Goal: Task Accomplishment & Management: Manage account settings

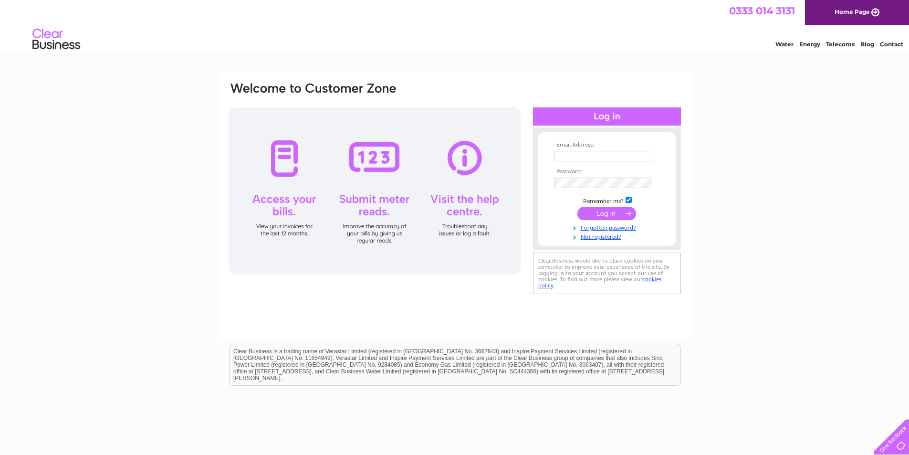
type input "gill@inventdesignbuild.com"
click at [613, 214] on input "submit" at bounding box center [606, 213] width 59 height 13
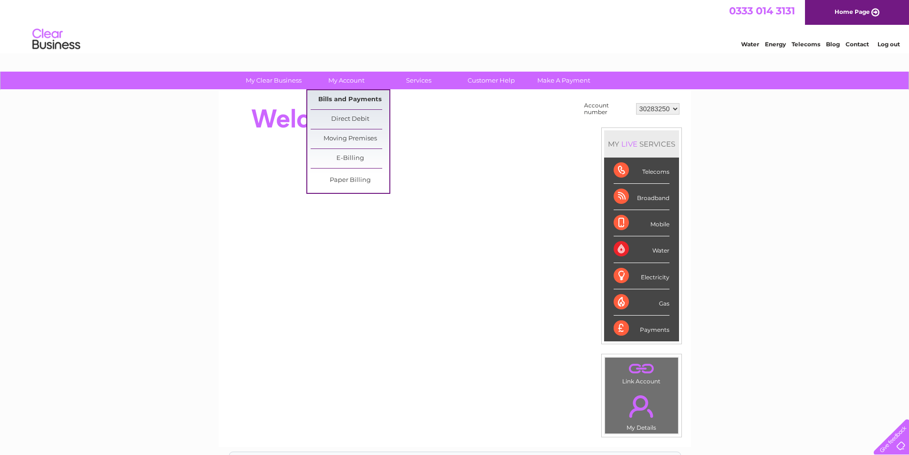
click at [350, 103] on link "Bills and Payments" at bounding box center [350, 99] width 79 height 19
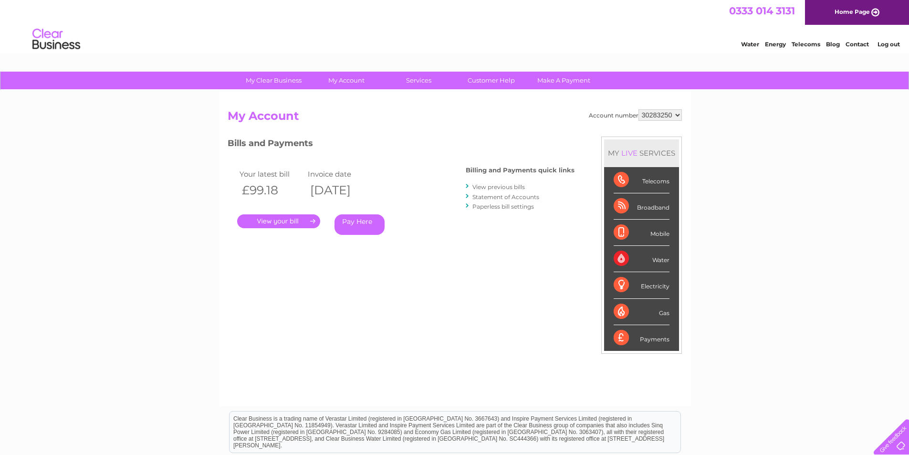
click at [295, 219] on link "." at bounding box center [278, 221] width 83 height 14
